Goal: Entertainment & Leisure: Consume media (video, audio)

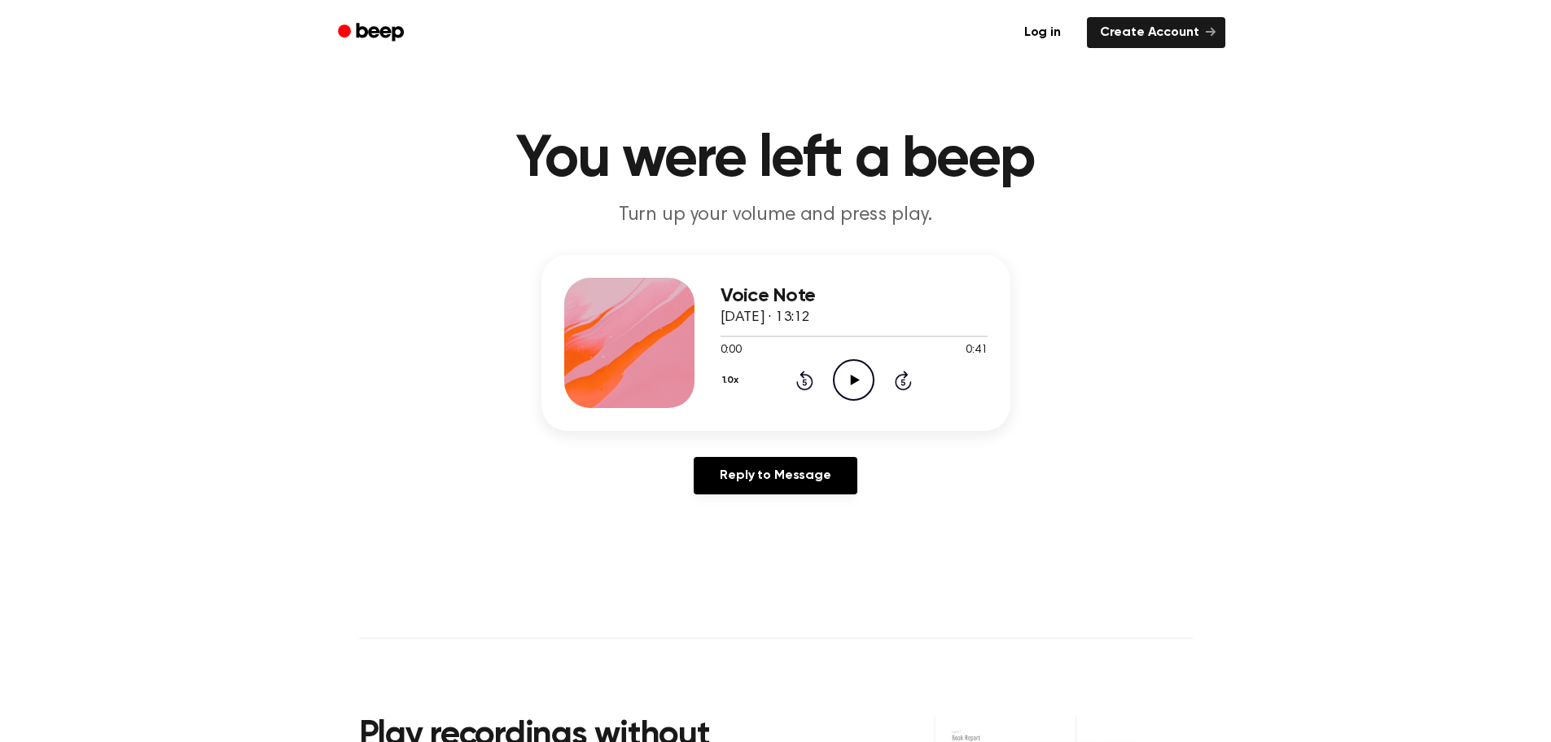
click at [848, 367] on icon "Play Audio" at bounding box center [854, 380] width 42 height 42
click at [850, 388] on icon "Pause Audio" at bounding box center [854, 380] width 42 height 42
click at [857, 375] on icon "Play Audio" at bounding box center [854, 380] width 42 height 42
click at [857, 375] on icon at bounding box center [853, 380] width 7 height 11
